Goal: Task Accomplishment & Management: Use online tool/utility

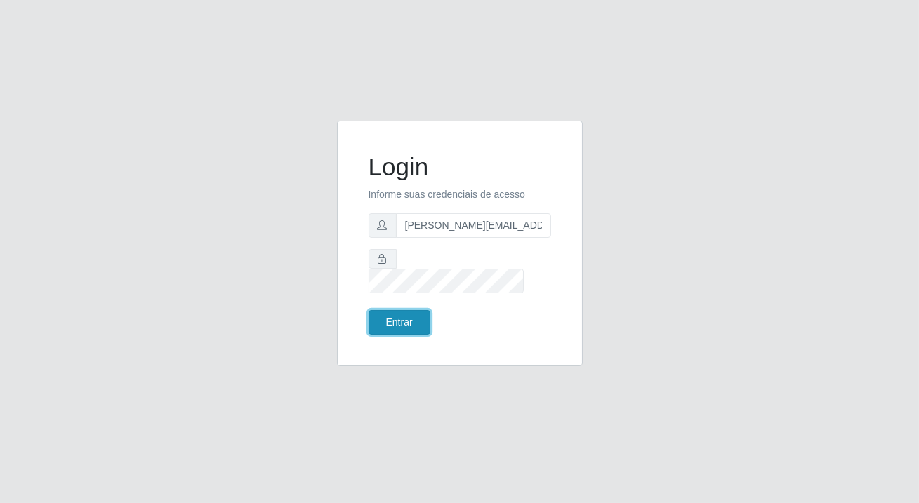
click at [421, 310] on button "Entrar" at bounding box center [399, 322] width 62 height 25
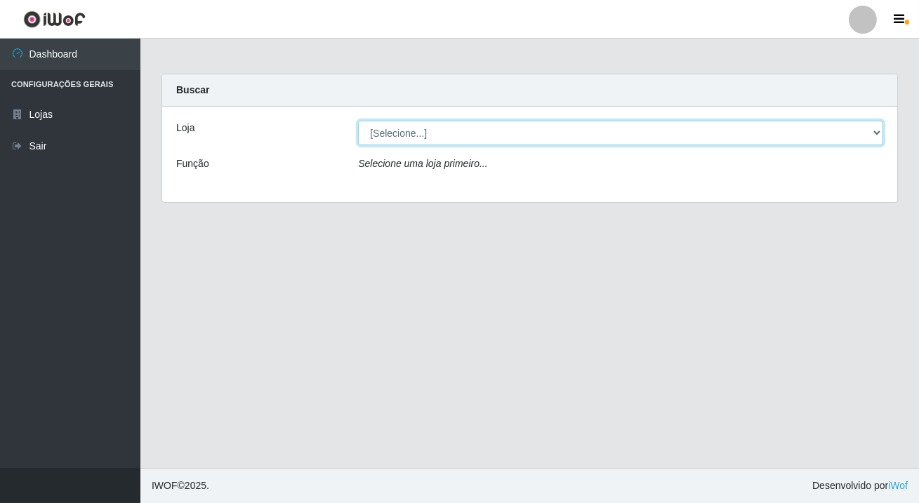
click at [479, 135] on select "[Selecione...] Rede Potiguar 2 - Macaíba" at bounding box center [620, 133] width 525 height 25
select select "101"
click at [358, 121] on select "[Selecione...] Rede Potiguar 2 - Macaíba" at bounding box center [620, 133] width 525 height 25
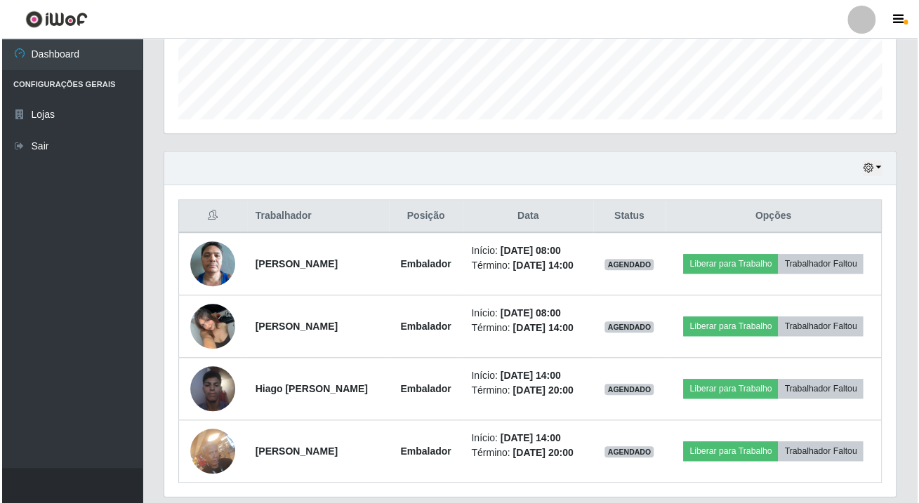
scroll to position [446, 0]
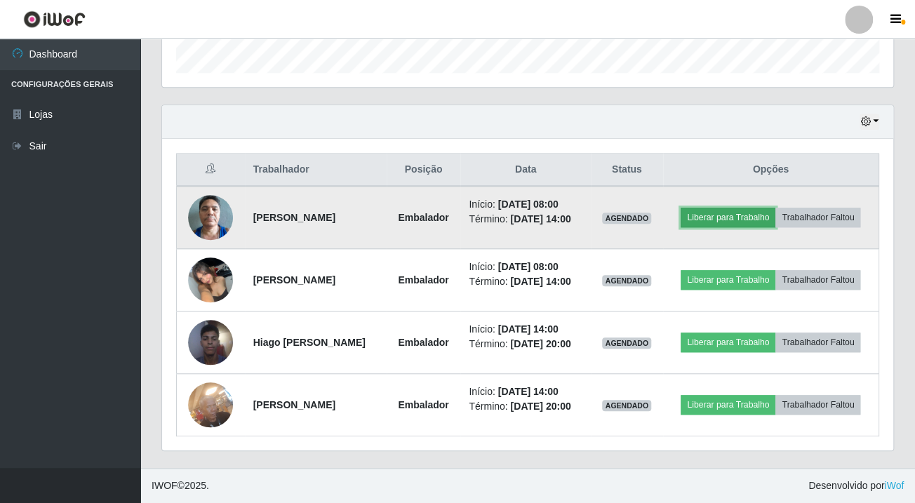
click at [775, 208] on button "Liberar para Trabalho" at bounding box center [728, 218] width 95 height 20
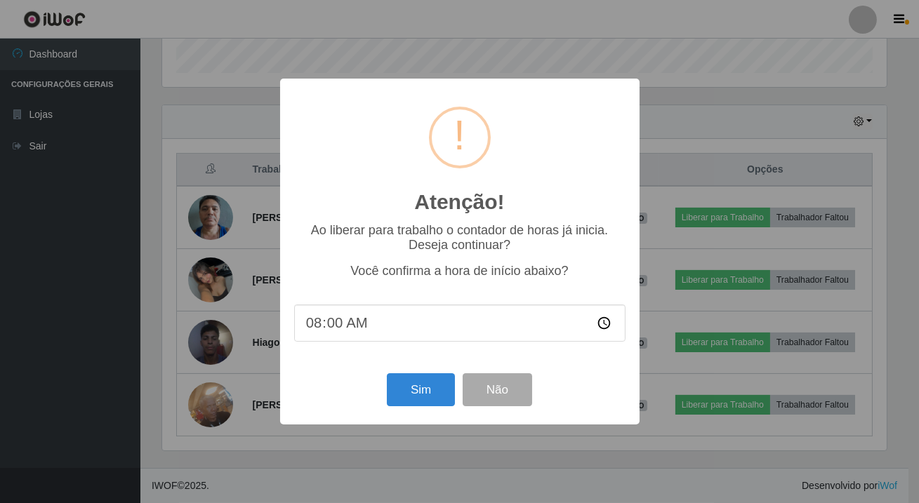
scroll to position [291, 723]
click at [410, 400] on button "Sim" at bounding box center [421, 389] width 68 height 33
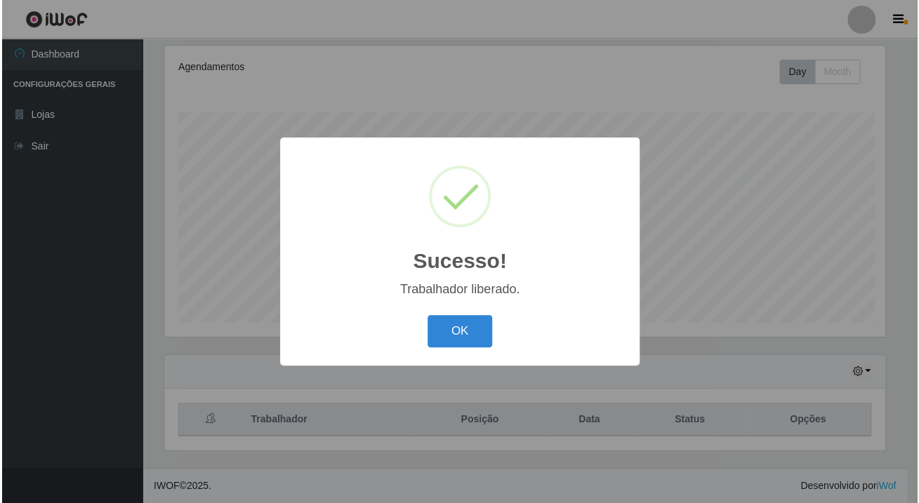
scroll to position [178, 0]
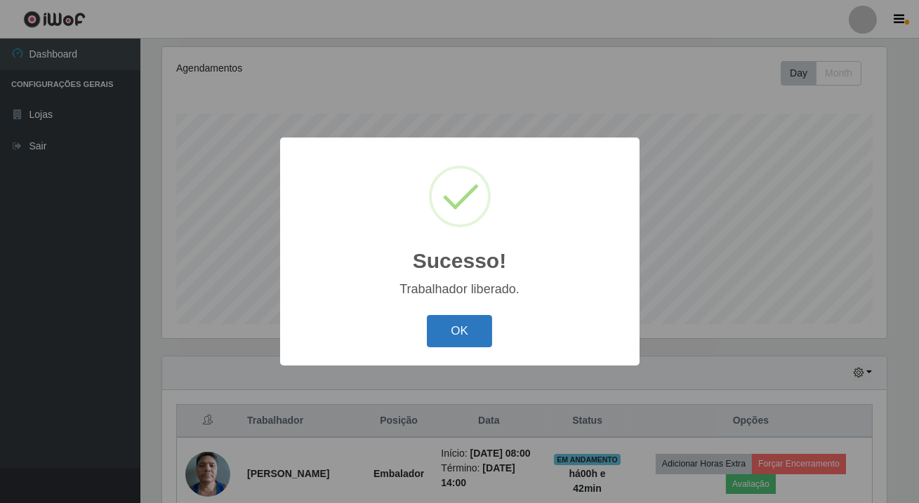
click at [463, 338] on button "OK" at bounding box center [459, 331] width 65 height 33
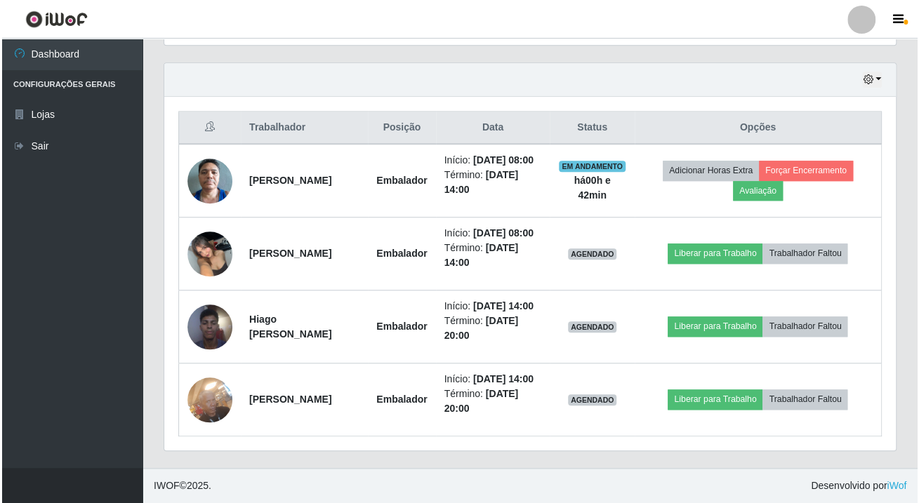
scroll to position [528, 0]
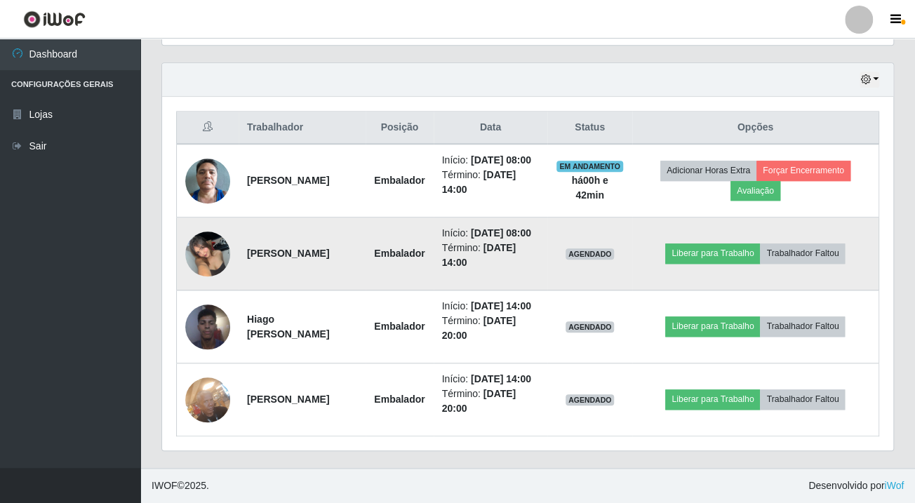
click at [203, 224] on img at bounding box center [207, 254] width 45 height 60
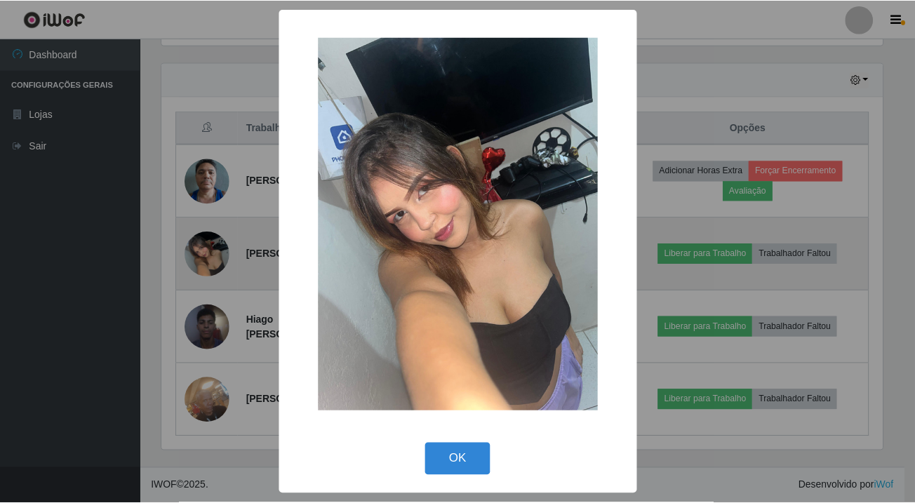
scroll to position [291, 723]
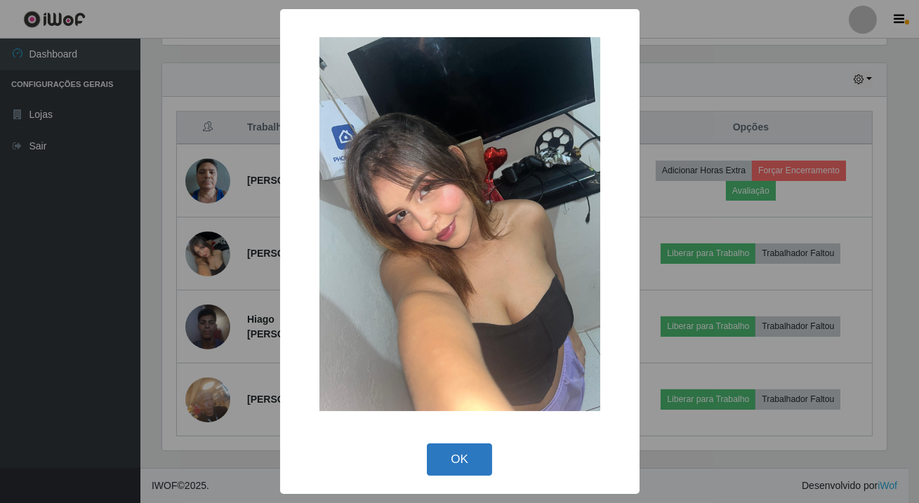
click at [477, 458] on button "OK" at bounding box center [459, 459] width 65 height 33
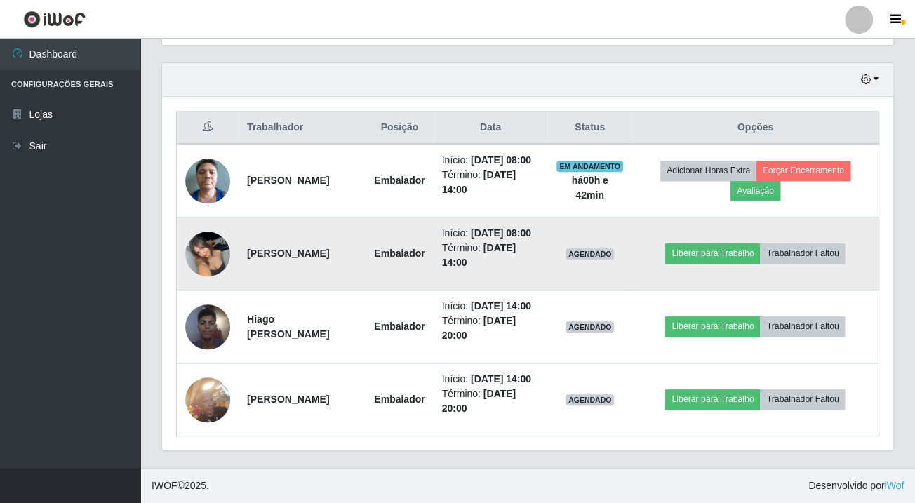
scroll to position [291, 730]
click at [709, 243] on button "Liberar para Trabalho" at bounding box center [712, 253] width 95 height 20
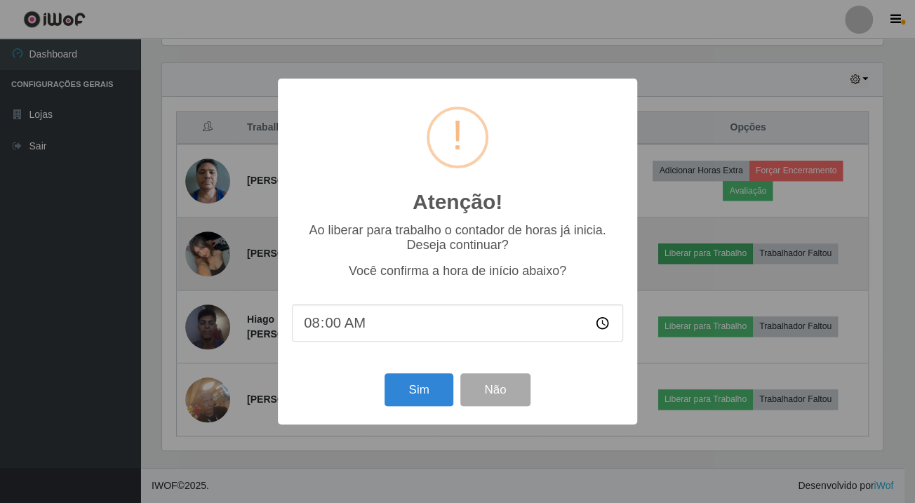
scroll to position [291, 723]
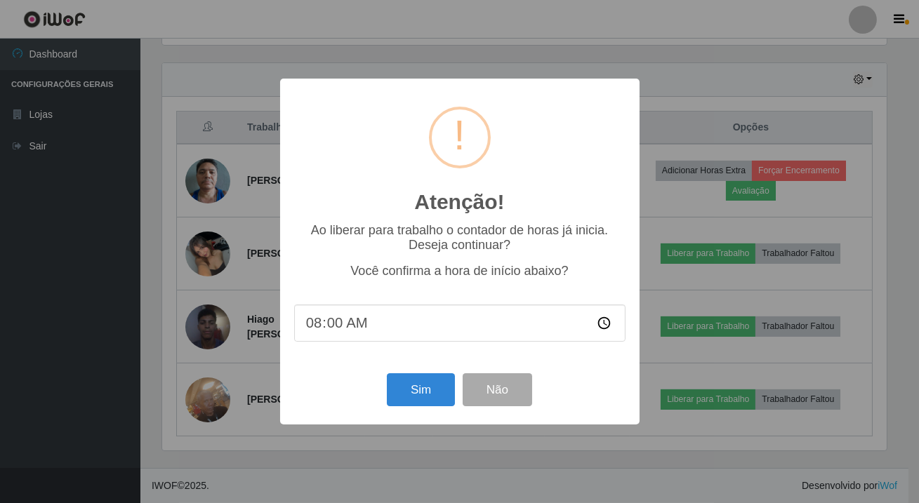
click at [647, 399] on div "Atenção! × Ao liberar para trabalho o contador de horas já inicia. Deseja conti…" at bounding box center [459, 251] width 919 height 503
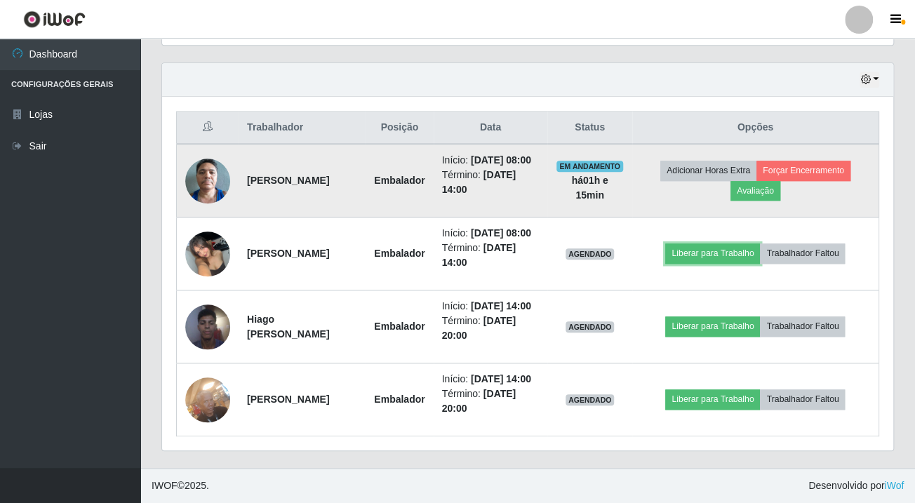
scroll to position [291, 730]
